Goal: Information Seeking & Learning: Learn about a topic

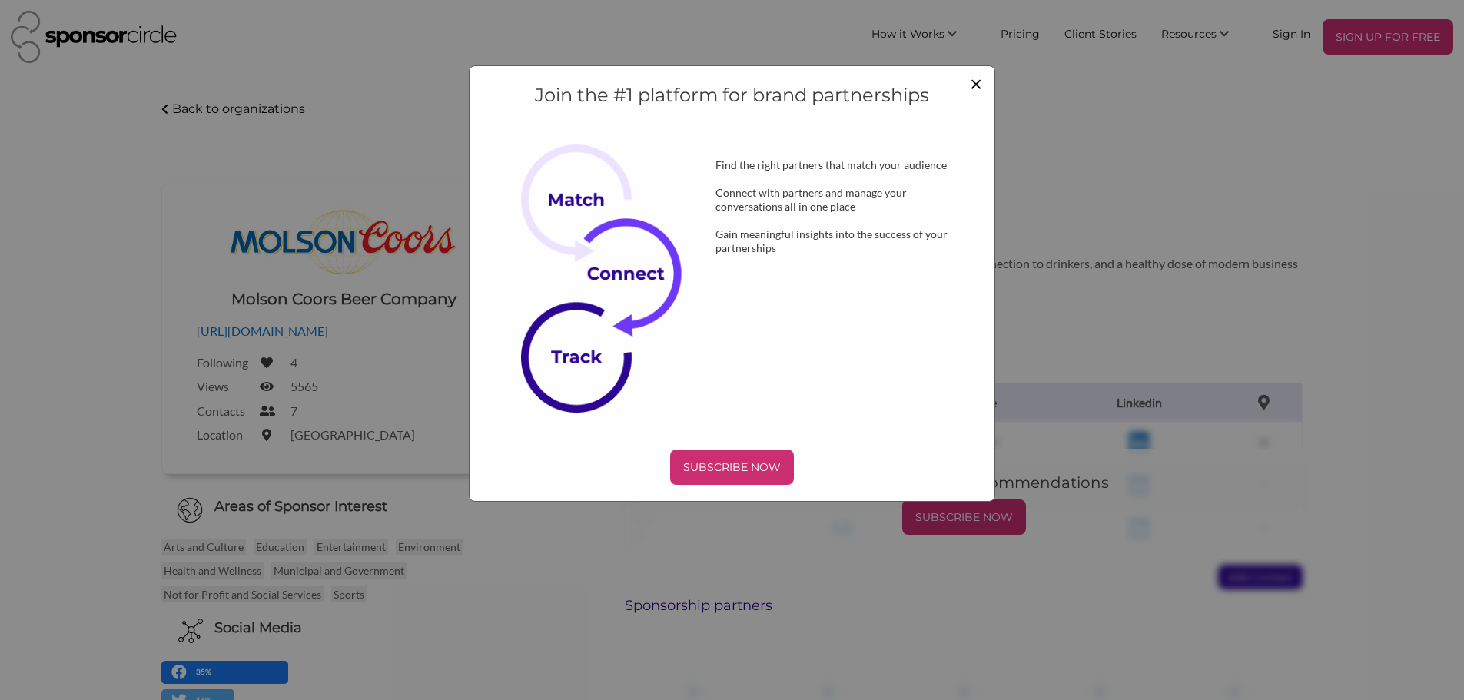
click at [976, 83] on span "×" at bounding box center [976, 83] width 12 height 26
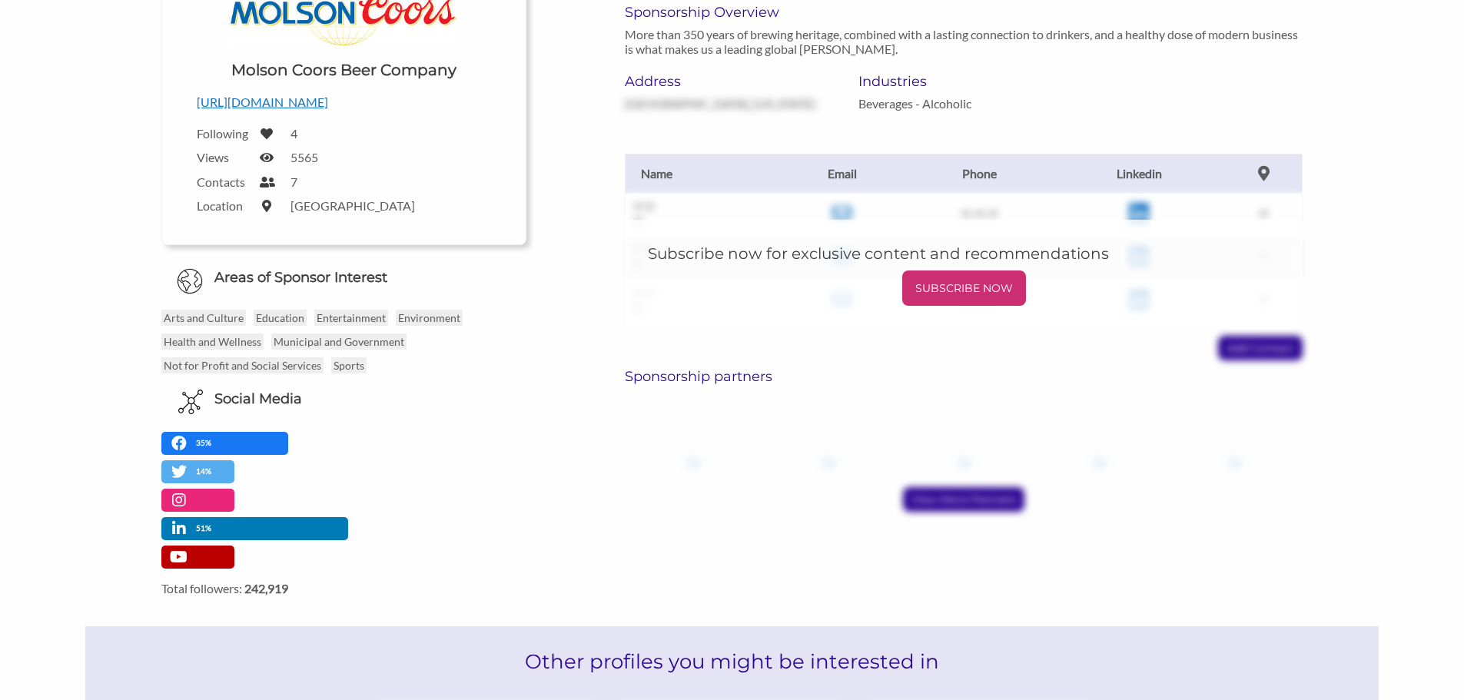
scroll to position [230, 0]
click at [349, 366] on p "Sports" at bounding box center [348, 365] width 35 height 16
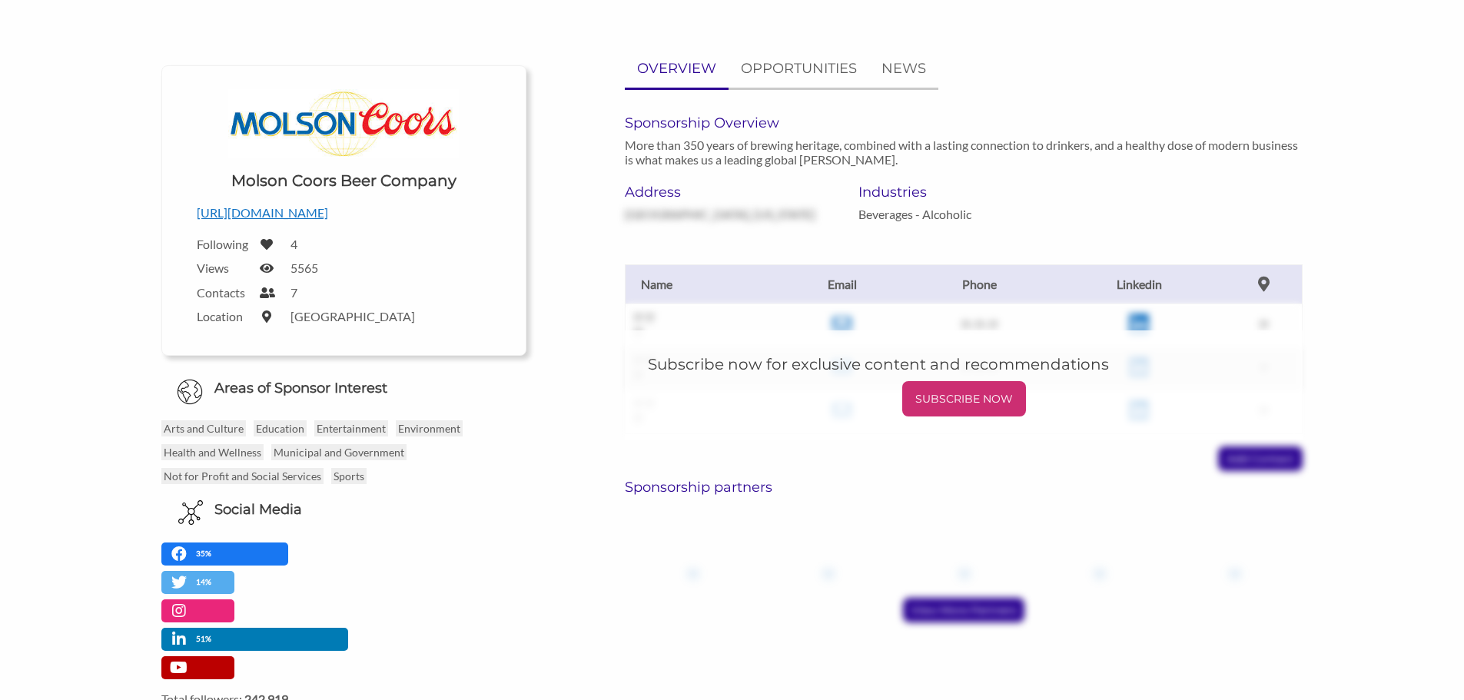
scroll to position [0, 0]
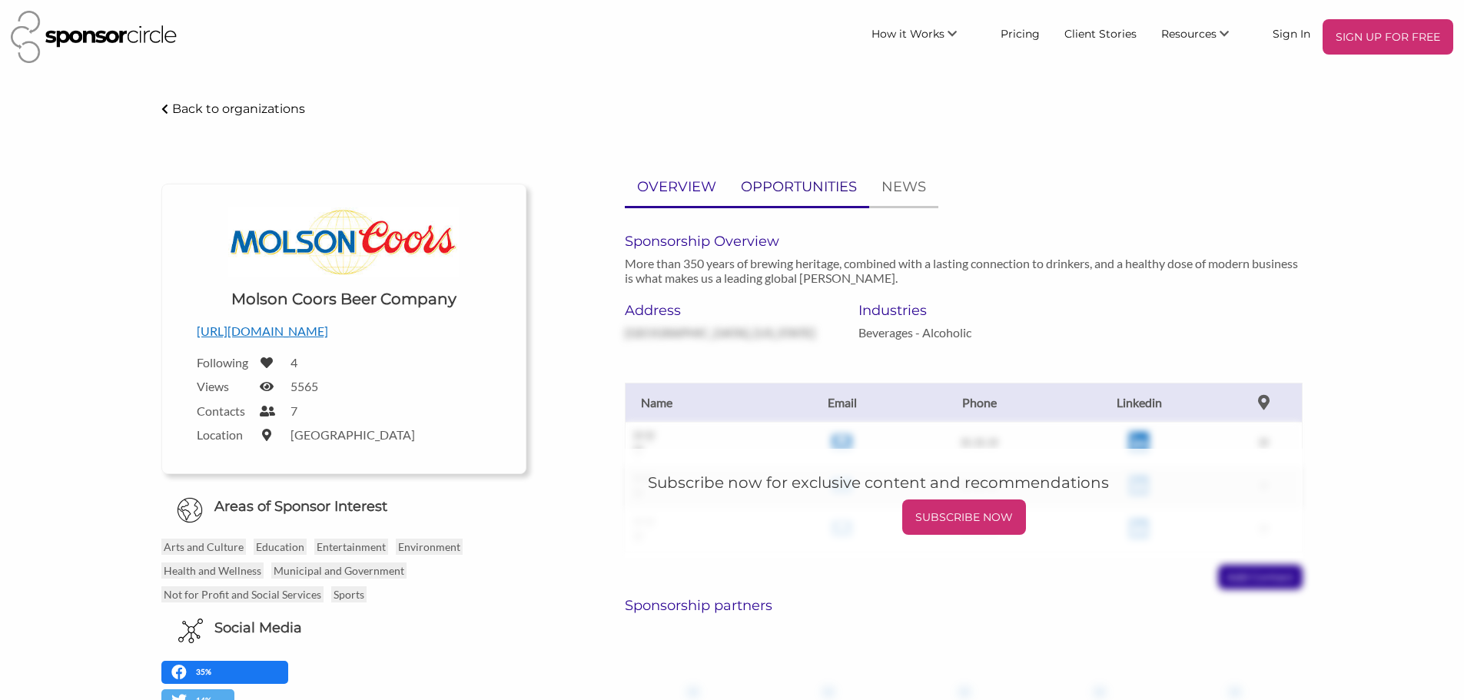
click at [807, 187] on p "OPPORTUNITIES" at bounding box center [799, 187] width 116 height 22
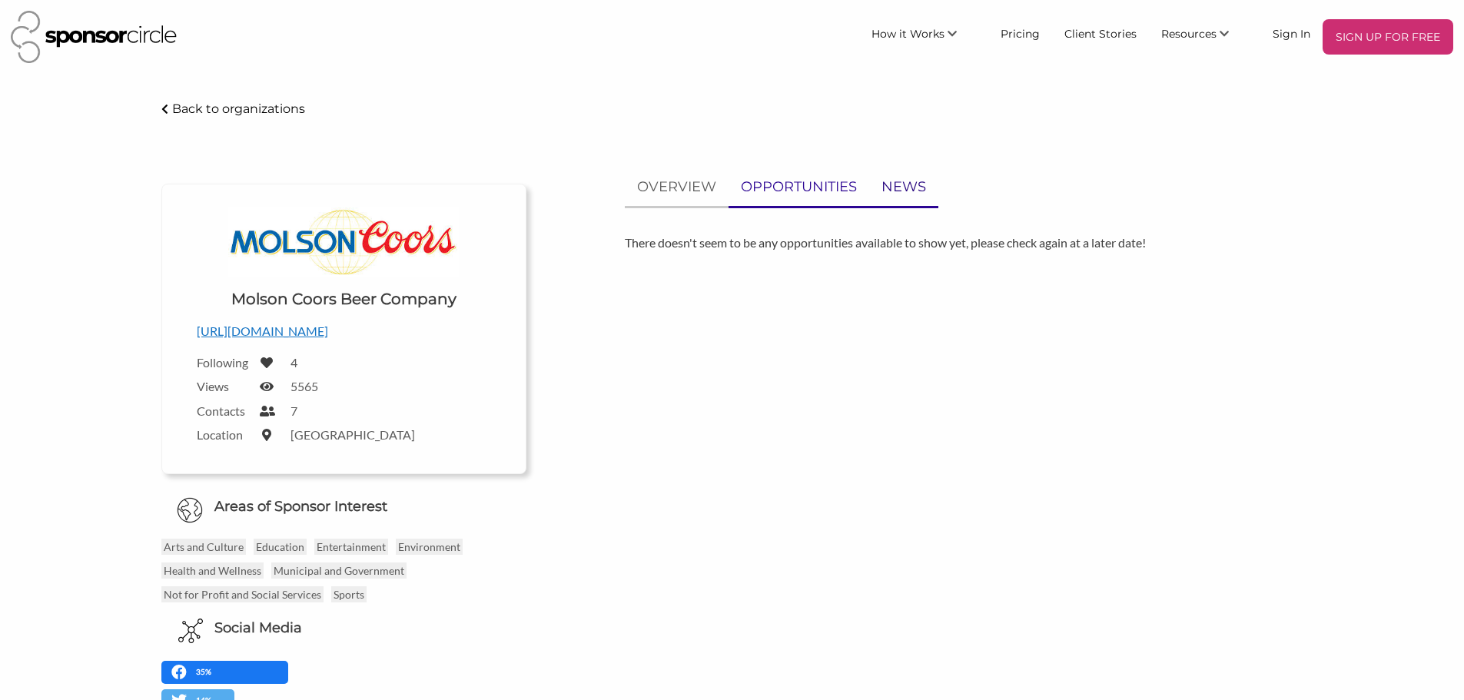
click at [924, 190] on p "NEWS" at bounding box center [904, 187] width 45 height 22
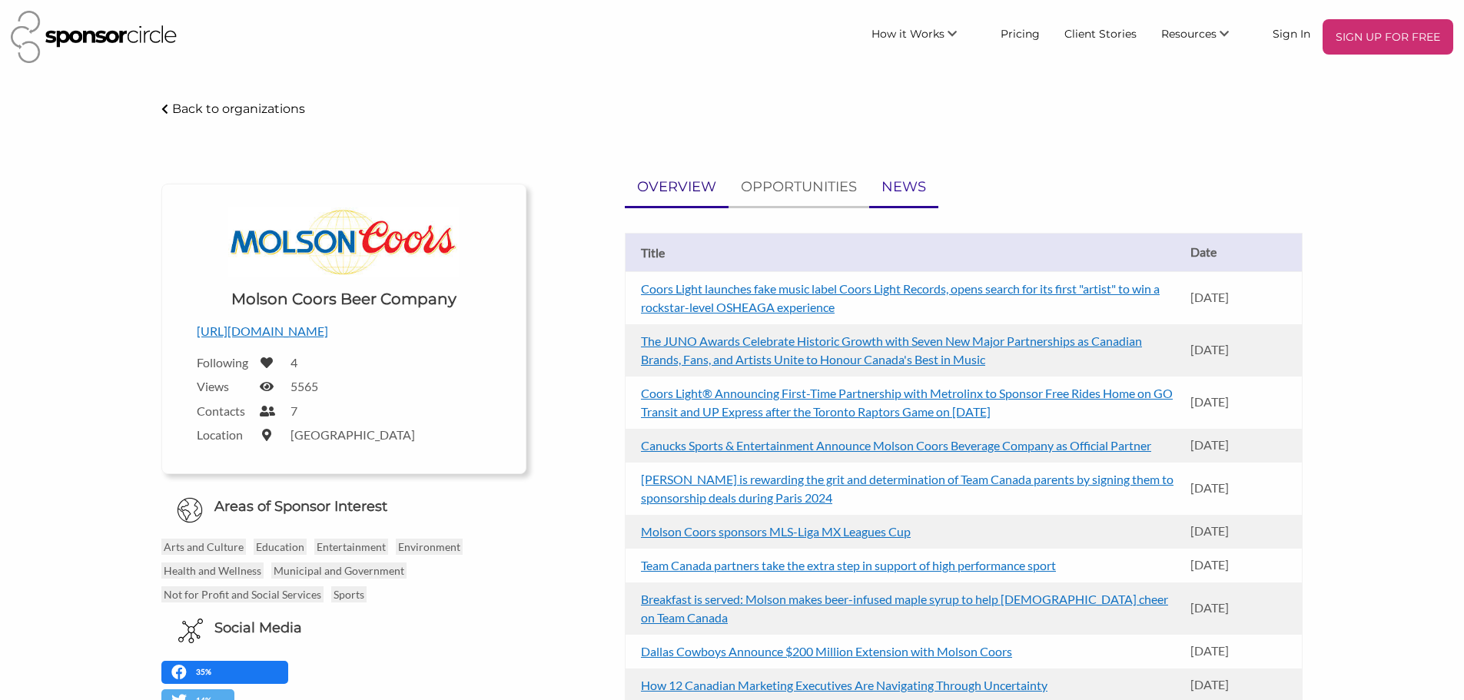
click at [686, 182] on p "OVERVIEW" at bounding box center [676, 187] width 79 height 22
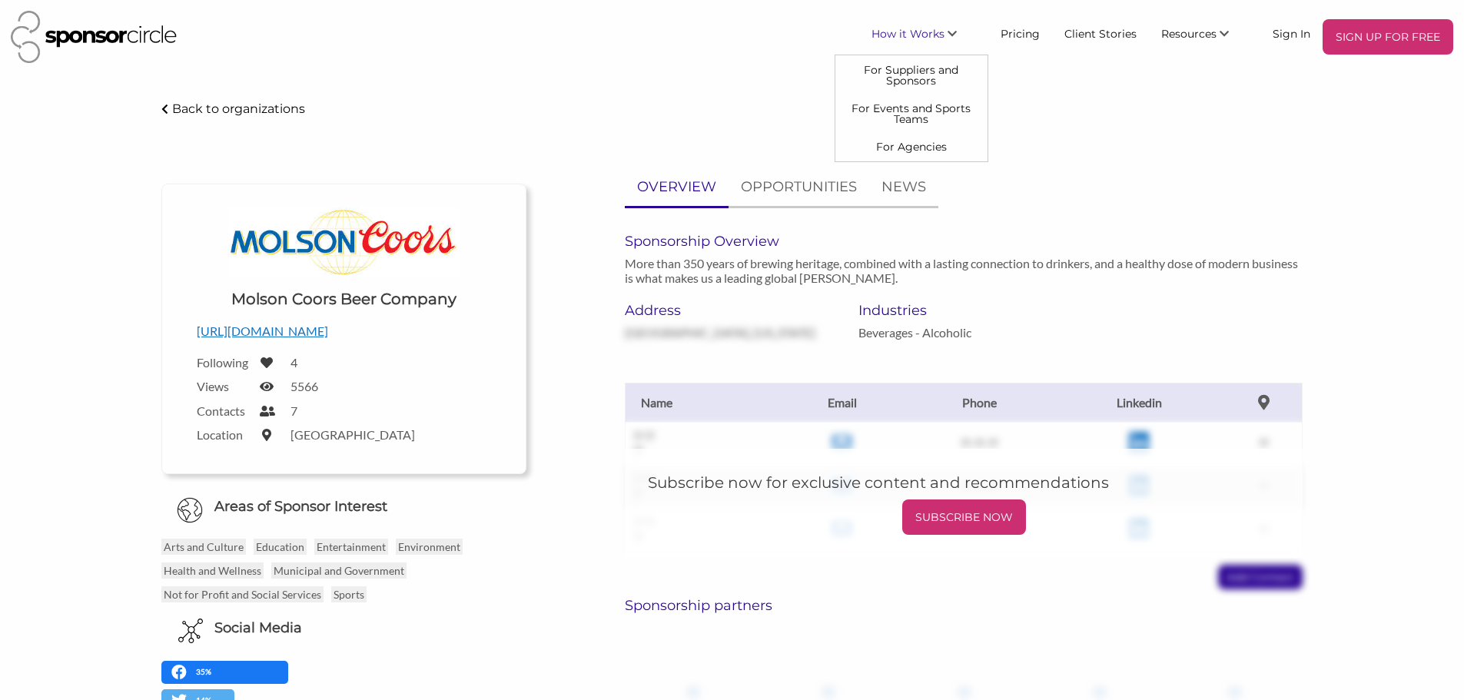
click at [908, 28] on span "How it Works" at bounding box center [908, 34] width 73 height 14
click at [919, 126] on link "For Events and Sports Teams" at bounding box center [912, 114] width 152 height 38
click at [920, 118] on div "Back to organizations" at bounding box center [732, 109] width 1164 height 20
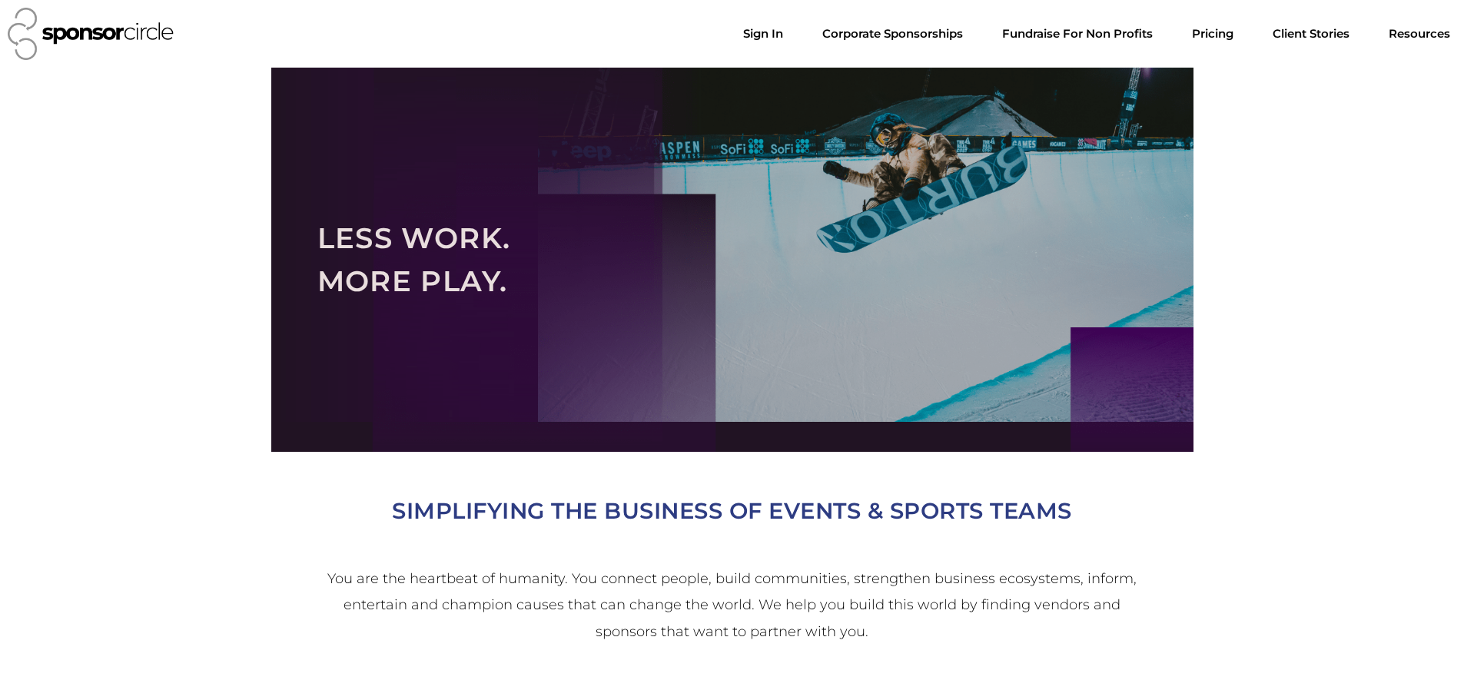
drag, startPoint x: 0, startPoint y: 0, endPoint x: 913, endPoint y: 108, distance: 919.5
click at [913, 108] on div at bounding box center [732, 260] width 922 height 384
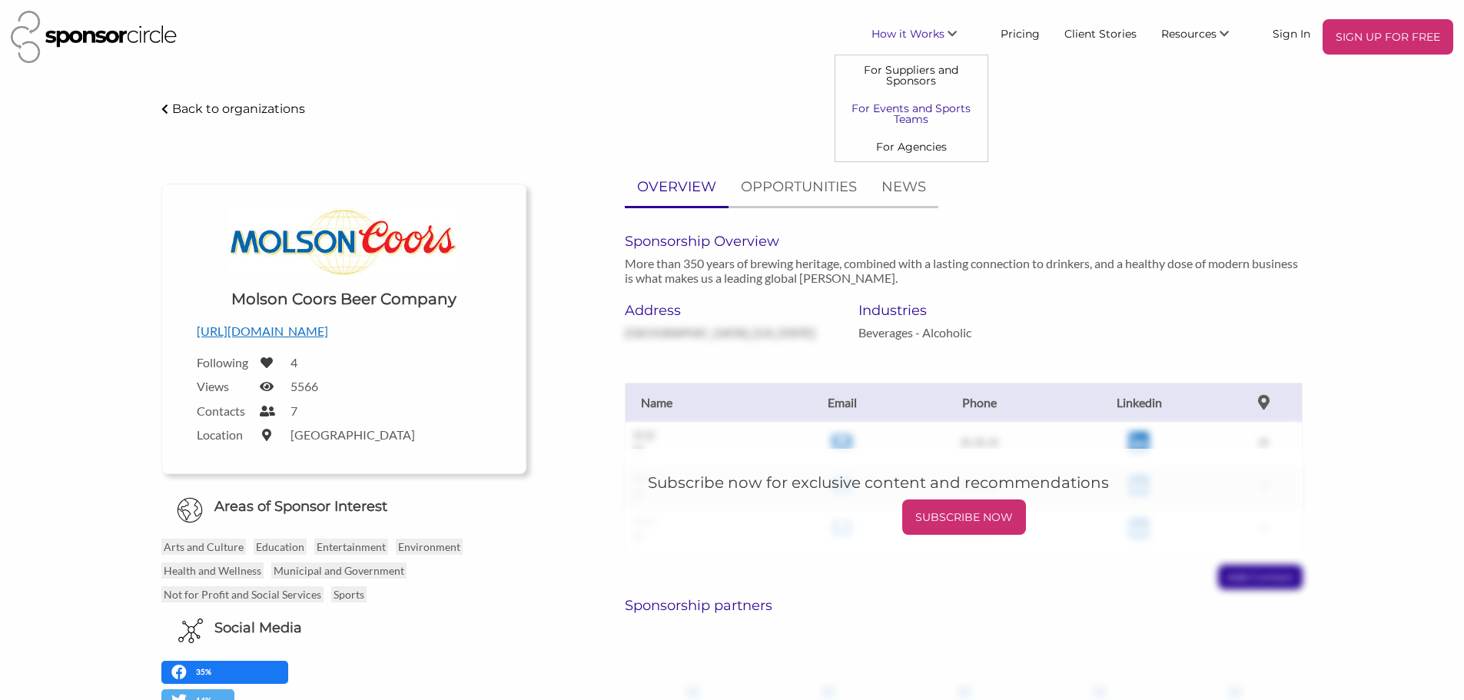
click at [927, 112] on link "For Events and Sports Teams" at bounding box center [912, 114] width 152 height 38
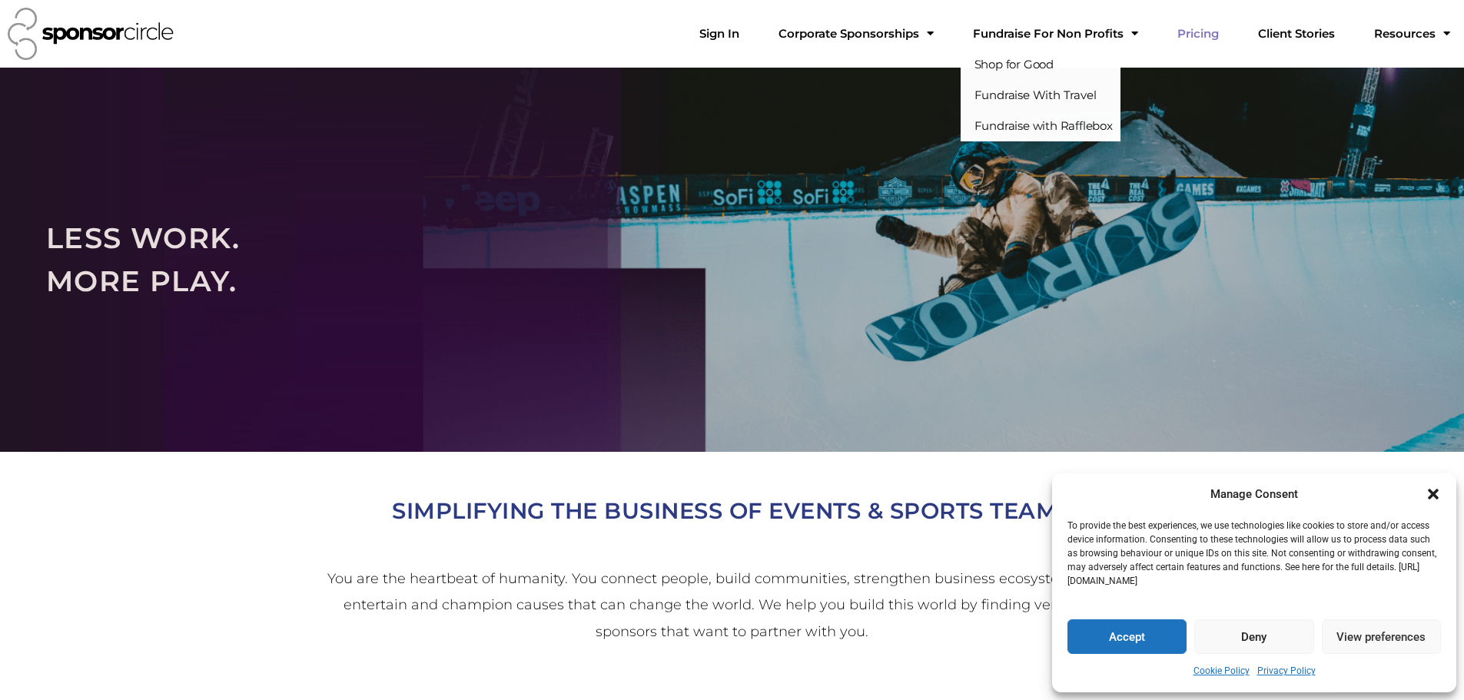
click at [1201, 29] on link "Pricing" at bounding box center [1198, 33] width 66 height 31
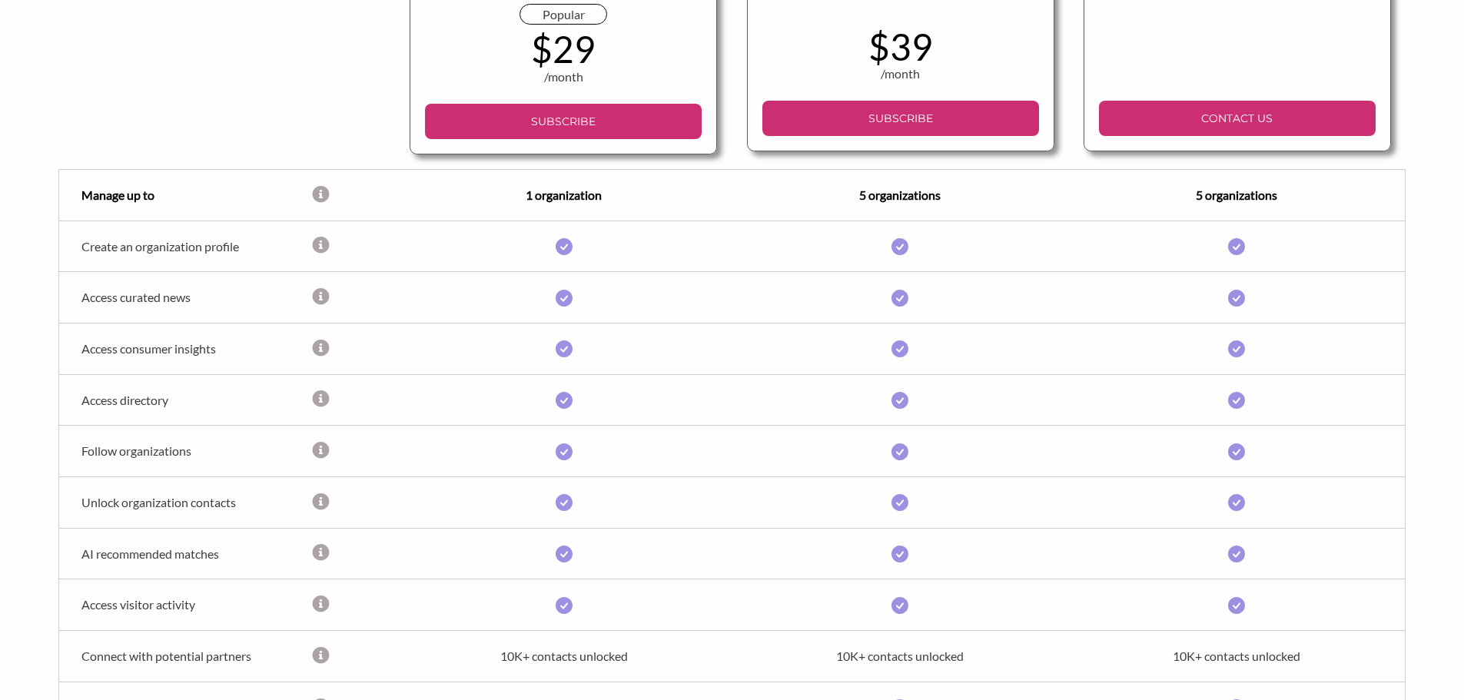
scroll to position [384, 0]
